Goal: Task Accomplishment & Management: Manage account settings

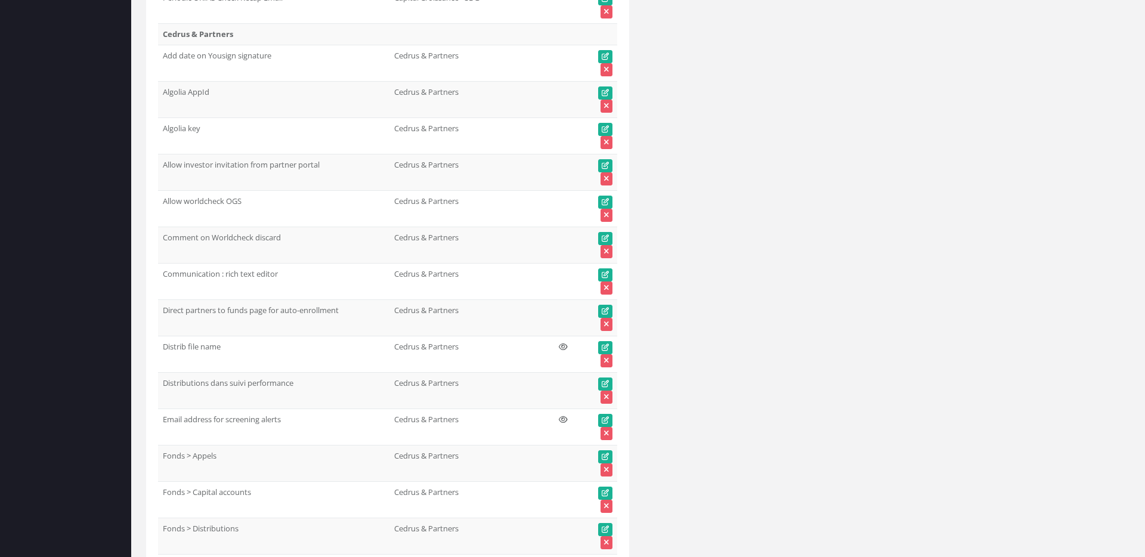
scroll to position [2314, 0]
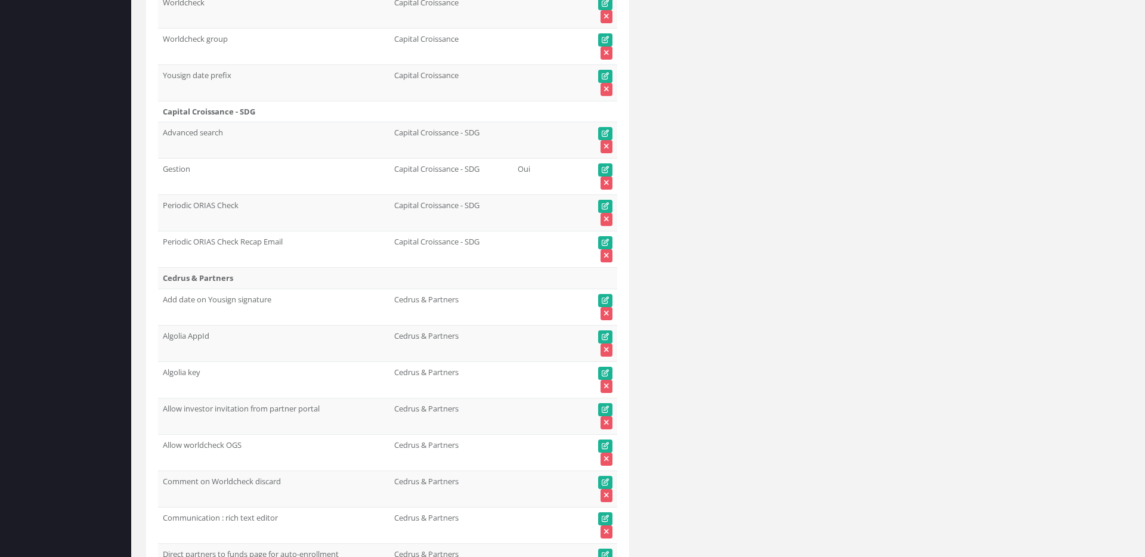
click at [391, 313] on td "Cedrus & Partners" at bounding box center [451, 307] width 123 height 36
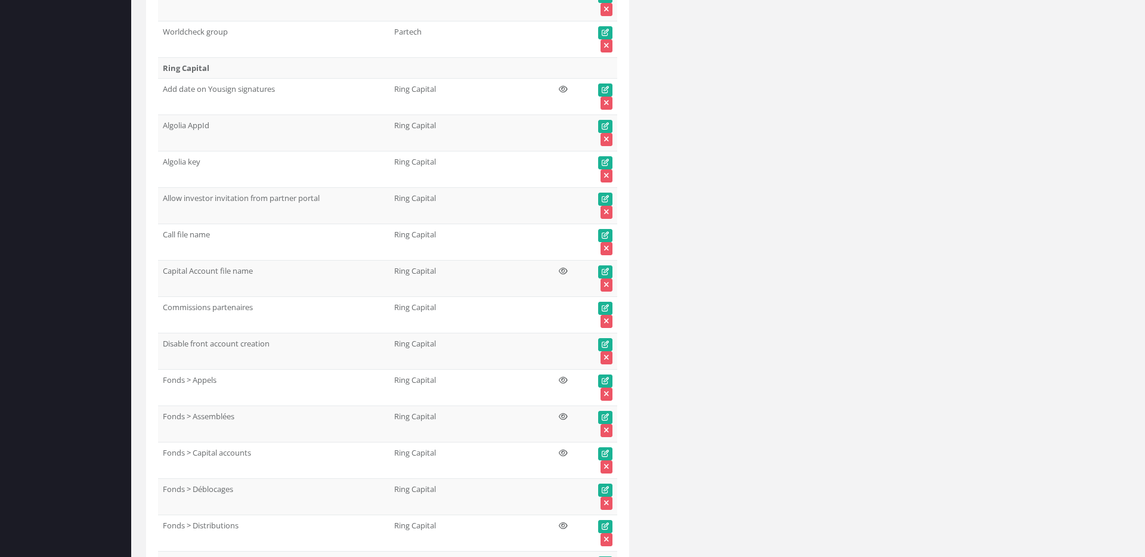
scroll to position [52405, 0]
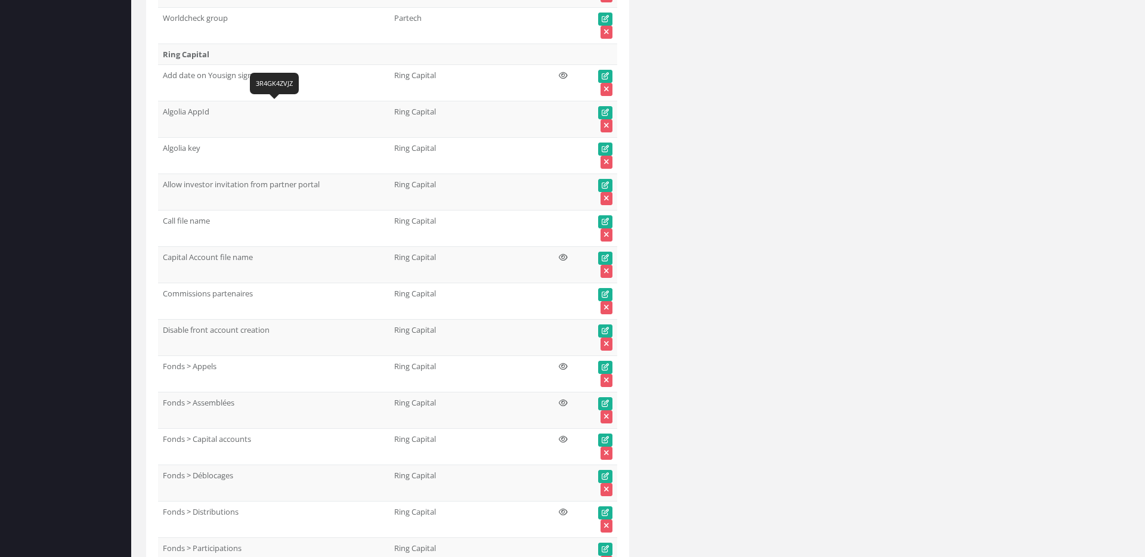
drag, startPoint x: 164, startPoint y: 74, endPoint x: 220, endPoint y: 72, distance: 55.5
click at [220, 72] on td "Add date on Yousign signatures" at bounding box center [273, 83] width 231 height 36
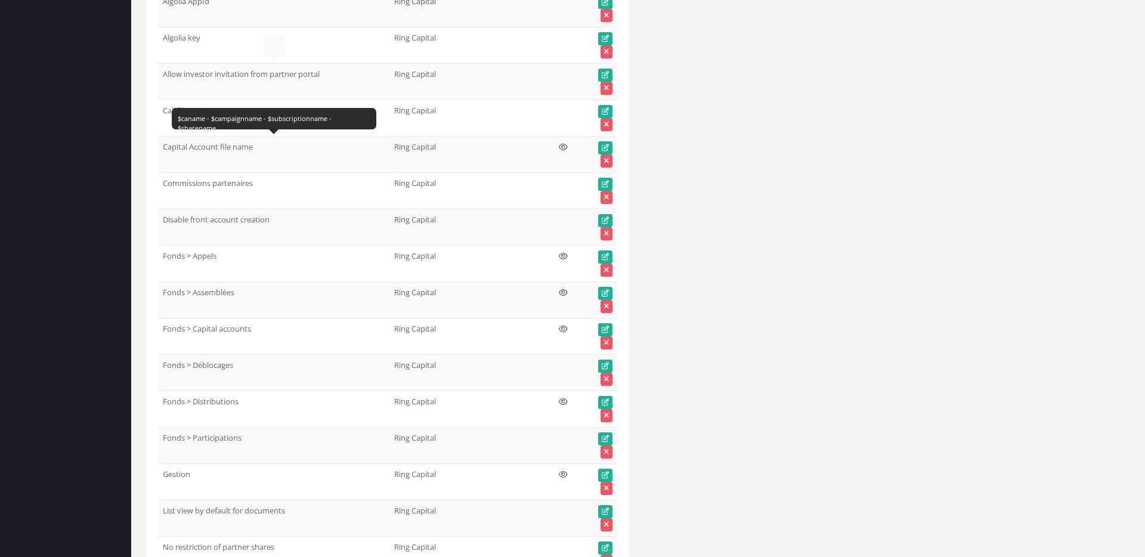
scroll to position [52431, 0]
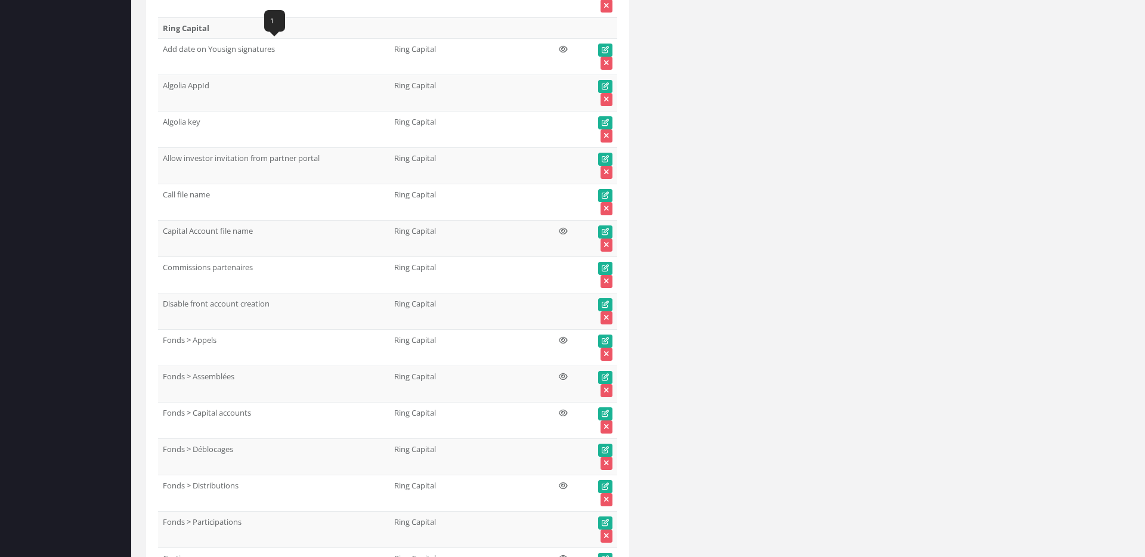
drag, startPoint x: 274, startPoint y: 49, endPoint x: 164, endPoint y: 45, distance: 110.4
click at [164, 45] on td "Add date on Yousign signatures" at bounding box center [273, 57] width 231 height 36
copy td "Add date on Yousign signatures"
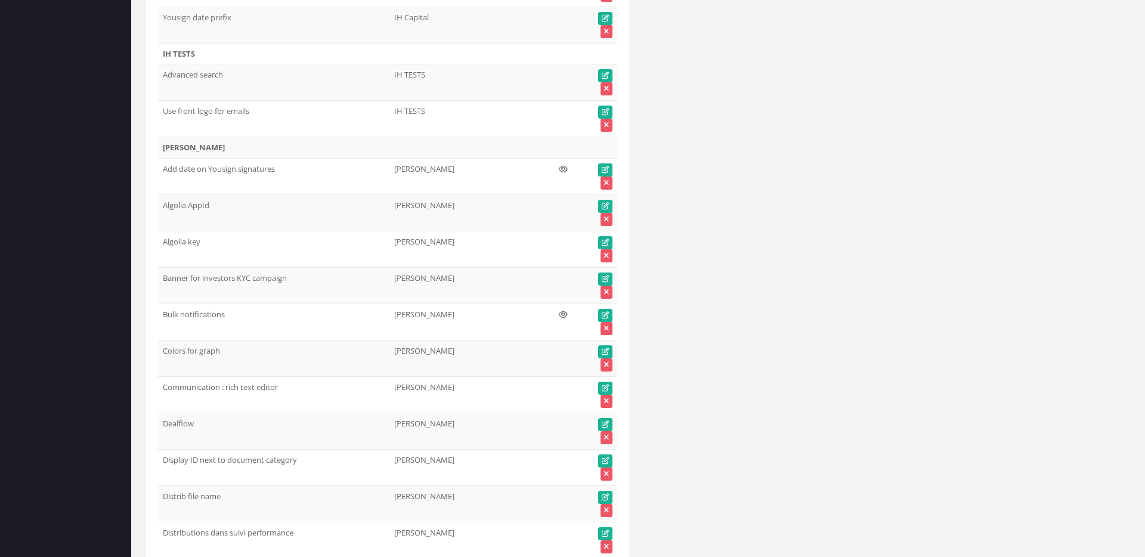
scroll to position [39920, 0]
click at [563, 164] on icon at bounding box center [563, 167] width 9 height 8
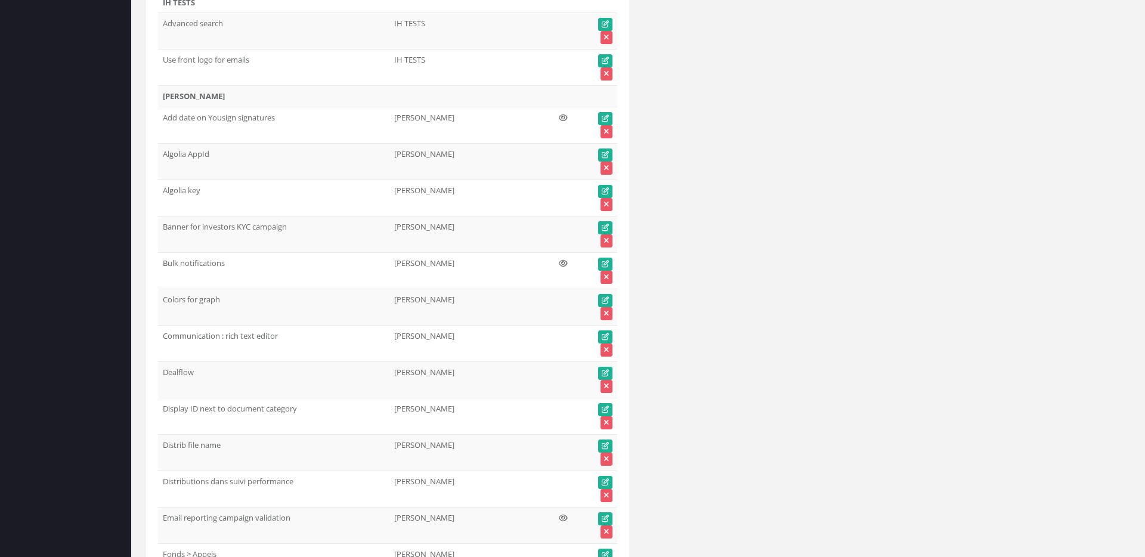
scroll to position [39970, 0]
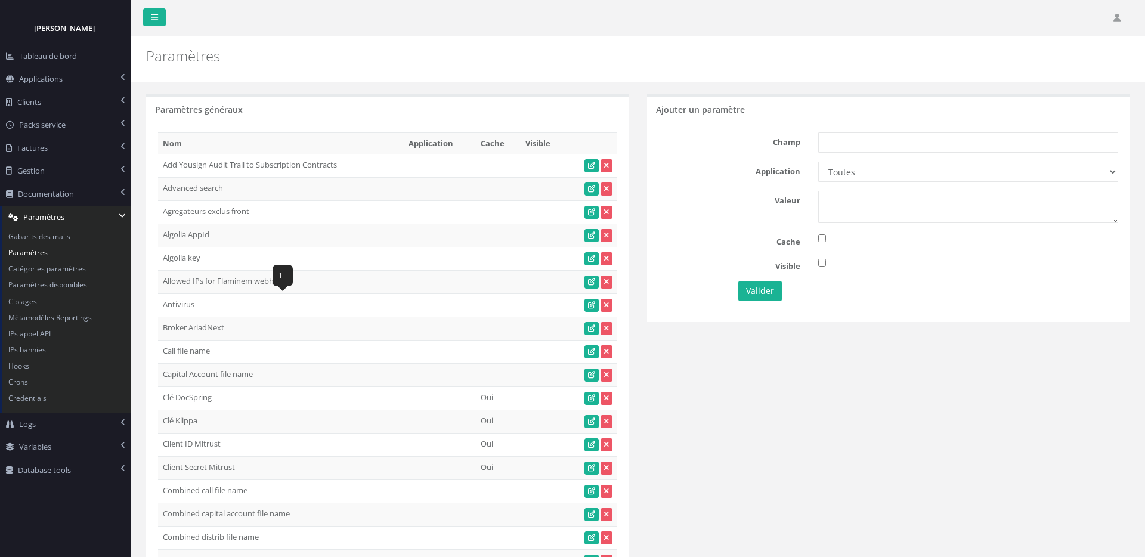
click at [381, 276] on td "Allowed IPs for Flaminem webhook [TECHNICAL_ID],[TECHNICAL_ID],[TECHNICAL_ID],[…" at bounding box center [281, 281] width 246 height 23
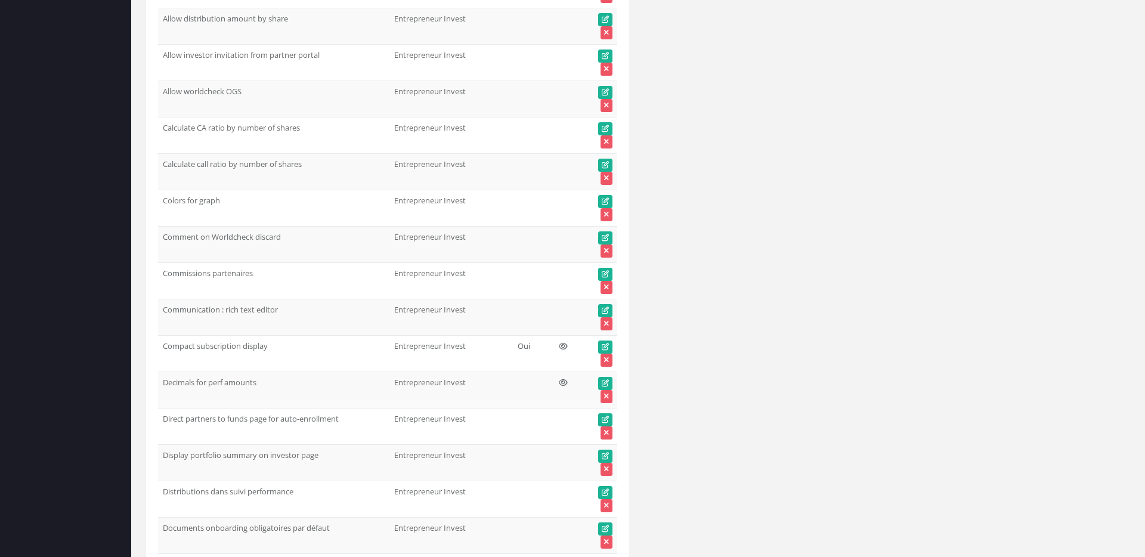
scroll to position [20648, 0]
